Goal: Task Accomplishment & Management: Use online tool/utility

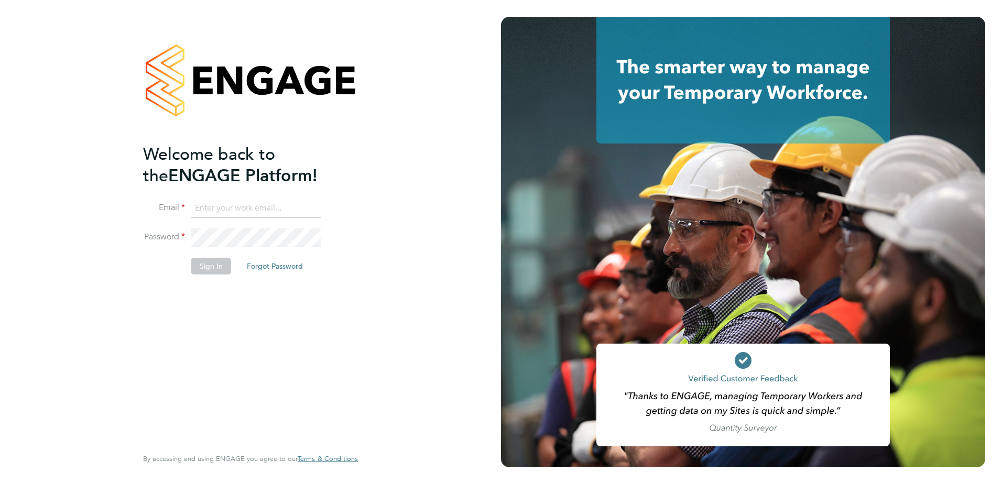
click at [271, 212] on input at bounding box center [255, 208] width 129 height 19
type input "[PERSON_NAME][EMAIL_ADDRESS][PERSON_NAME][DOMAIN_NAME]"
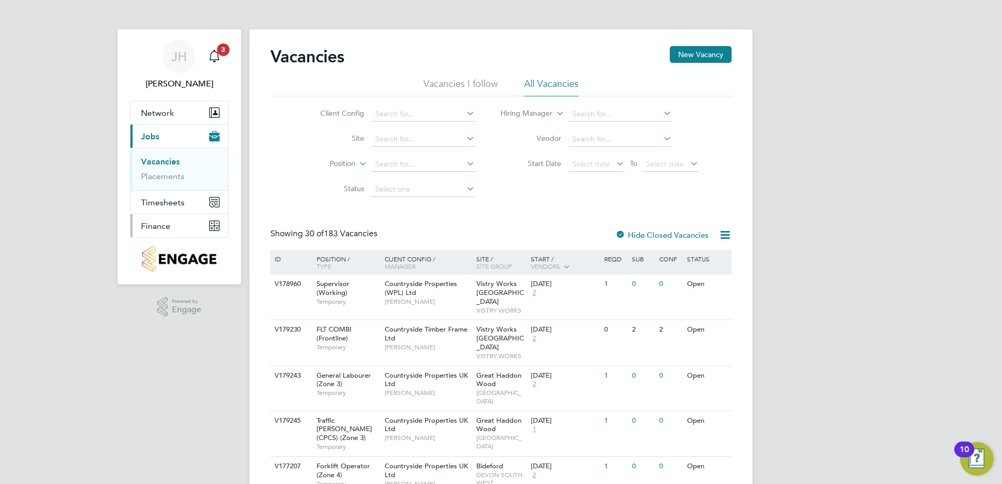
click at [167, 224] on span "Finance" at bounding box center [155, 226] width 29 height 10
click at [182, 212] on link "Invoices & Credit Notes" at bounding box center [174, 214] width 66 height 20
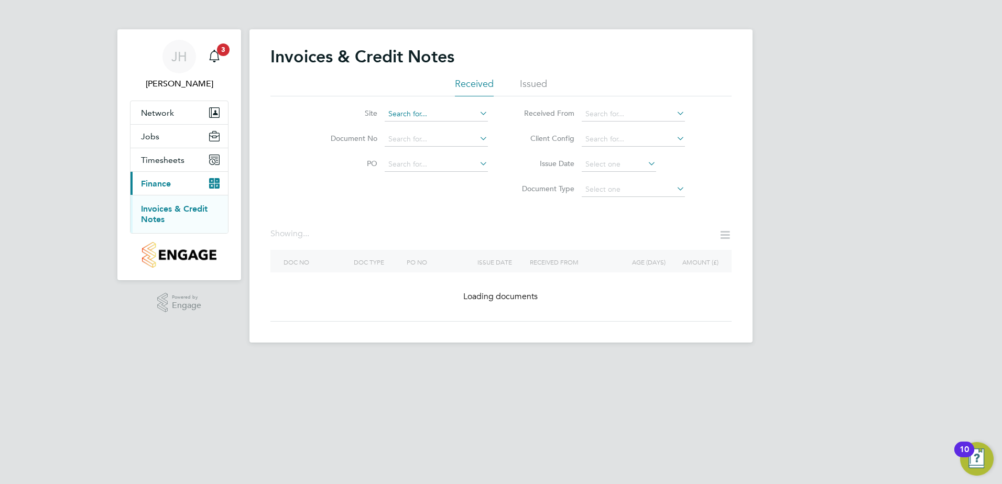
click at [434, 113] on input at bounding box center [436, 114] width 103 height 15
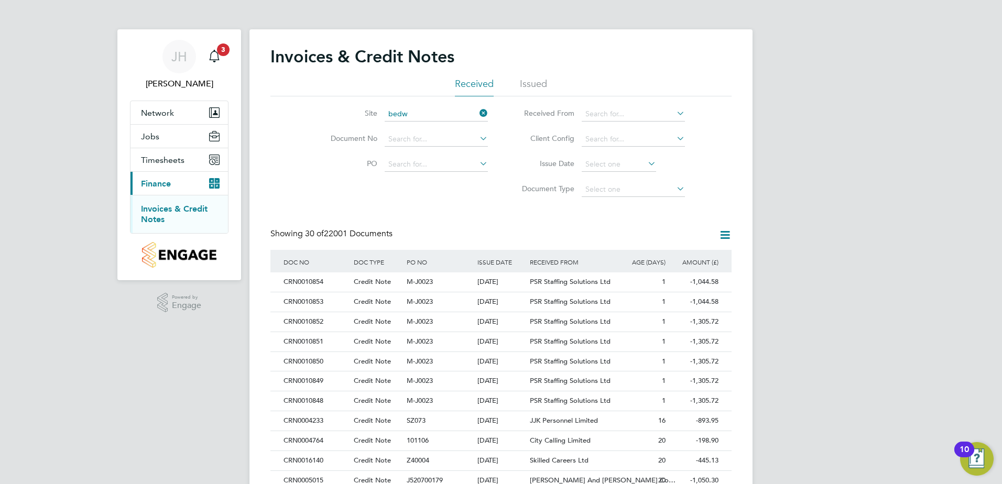
click at [430, 127] on li "Bedw [PERSON_NAME] Rugby Club" at bounding box center [449, 129] width 130 height 14
type input "Bedworth Rugby Club"
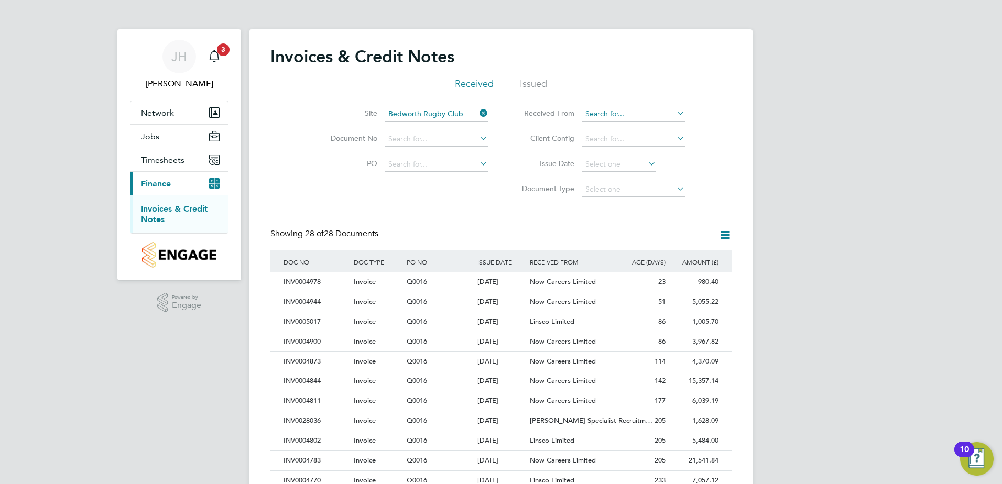
click at [625, 119] on input at bounding box center [633, 114] width 103 height 15
type input "Now Careers Limited"
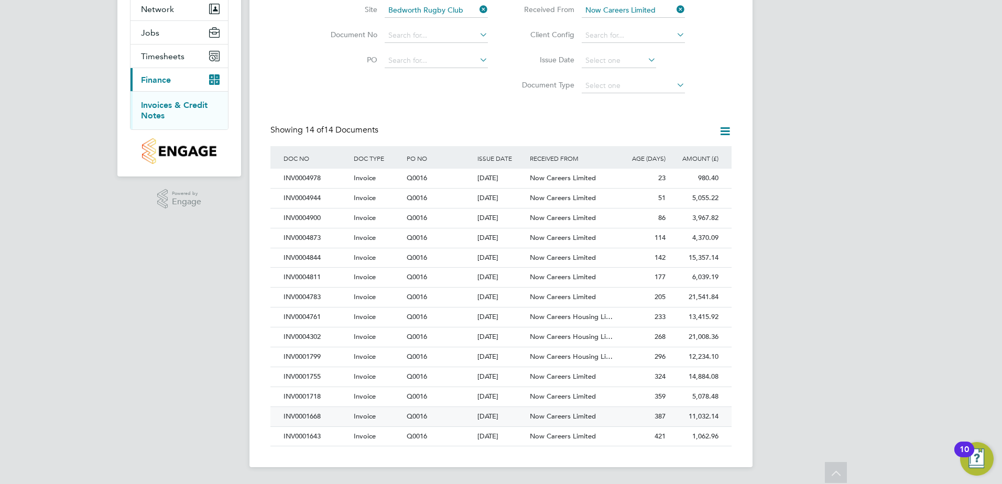
click at [340, 412] on div "INV0001668" at bounding box center [316, 416] width 70 height 19
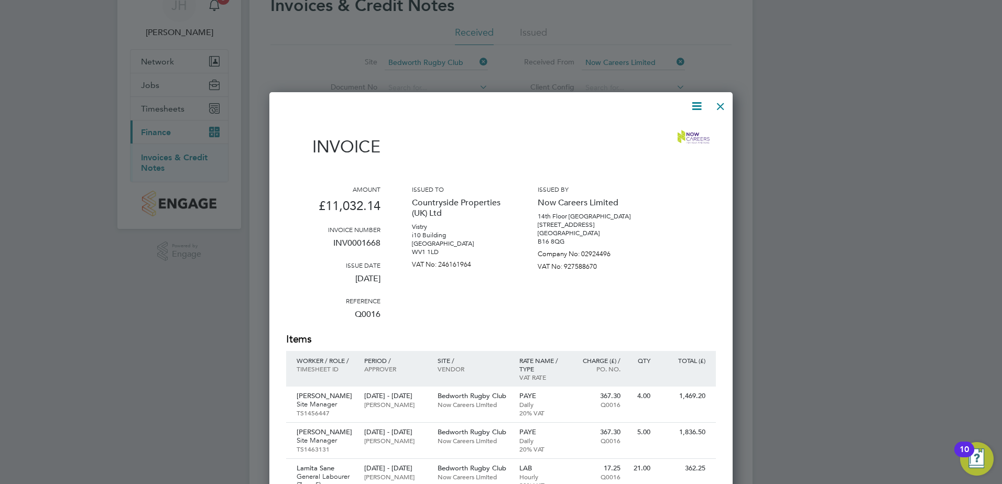
click at [719, 105] on div at bounding box center [720, 103] width 19 height 19
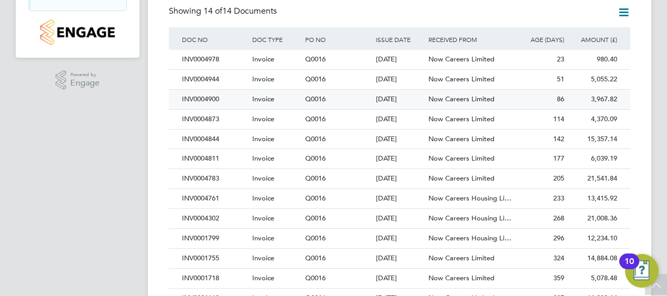
scroll to position [290, 0]
